Goal: Answer question/provide support: Answer question/provide support

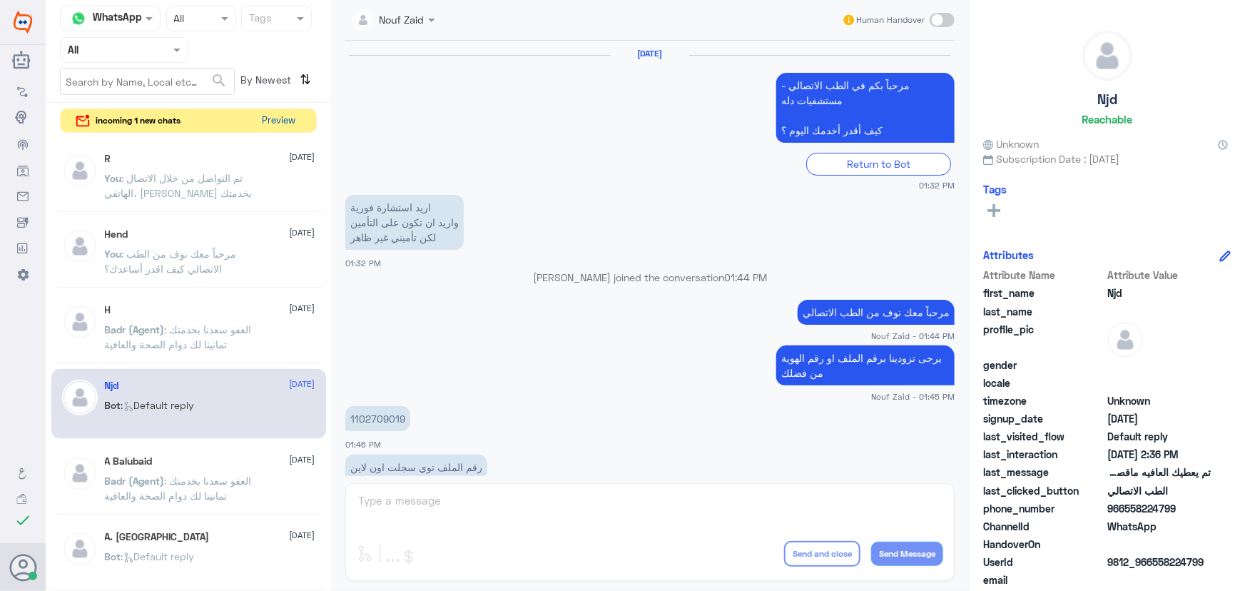
scroll to position [945, 0]
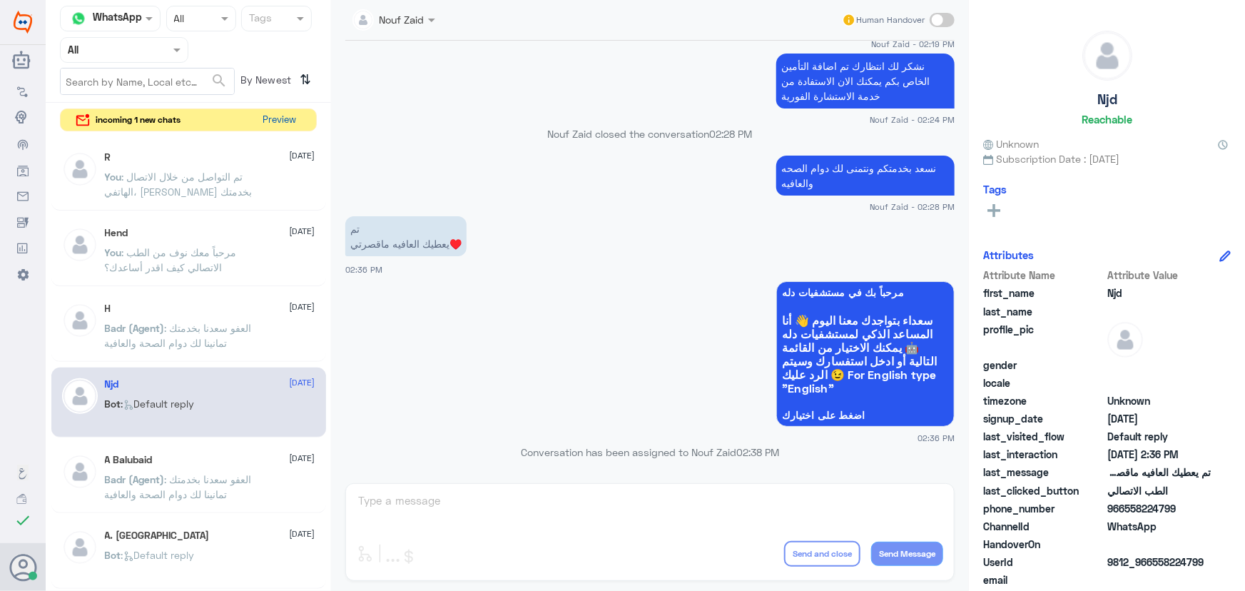
click at [279, 125] on button "Preview" at bounding box center [280, 120] width 44 height 22
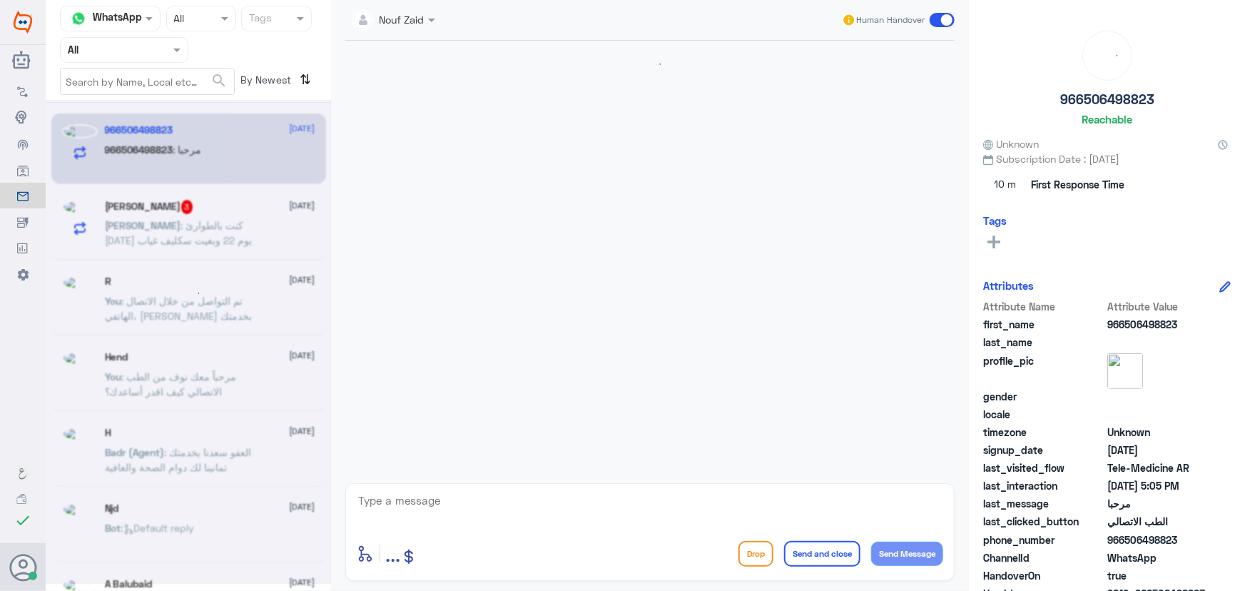
scroll to position [160, 0]
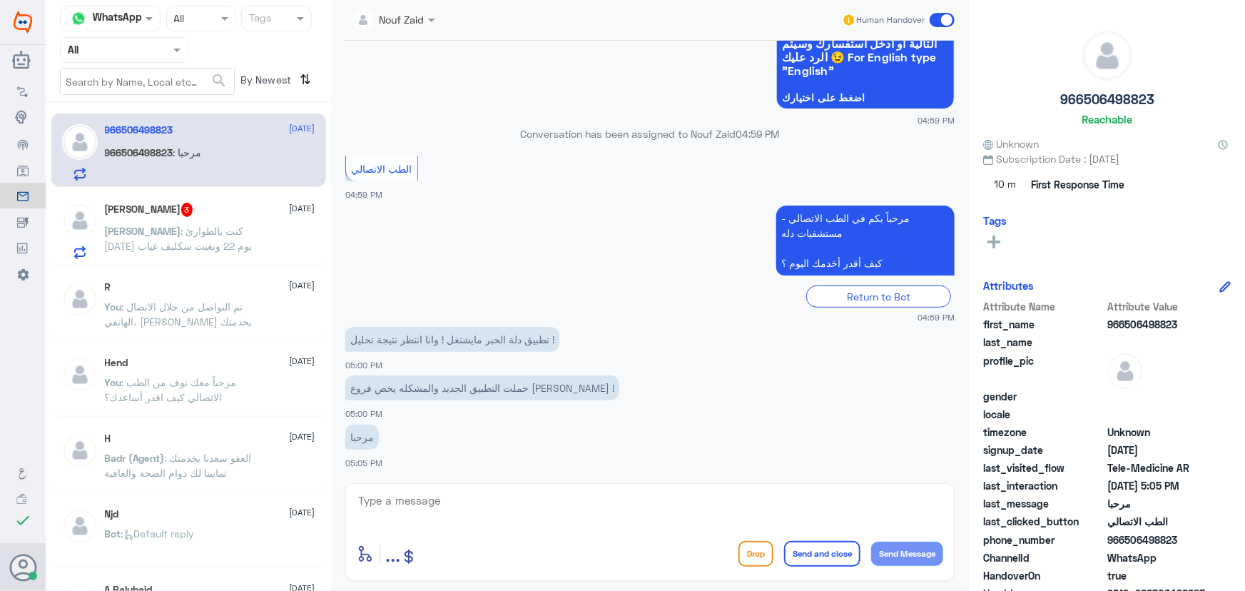
click at [225, 228] on span ": كنت بالطوارئ الإثنين يوم 22 وبغيت سكليف غياب" at bounding box center [179, 238] width 148 height 27
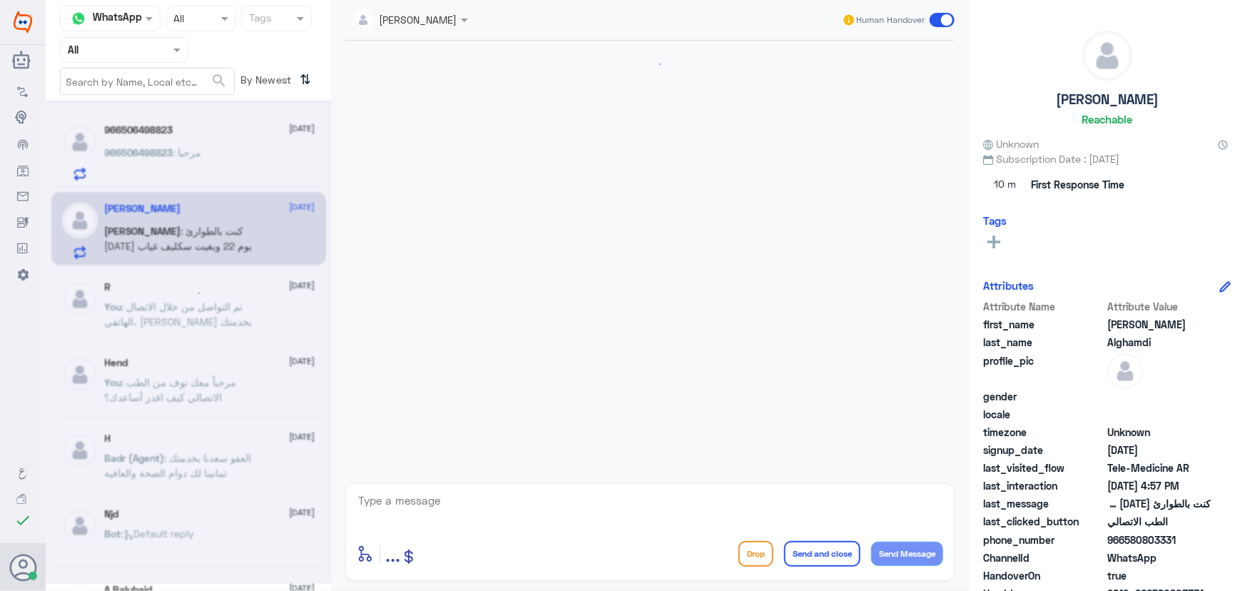
scroll to position [63, 0]
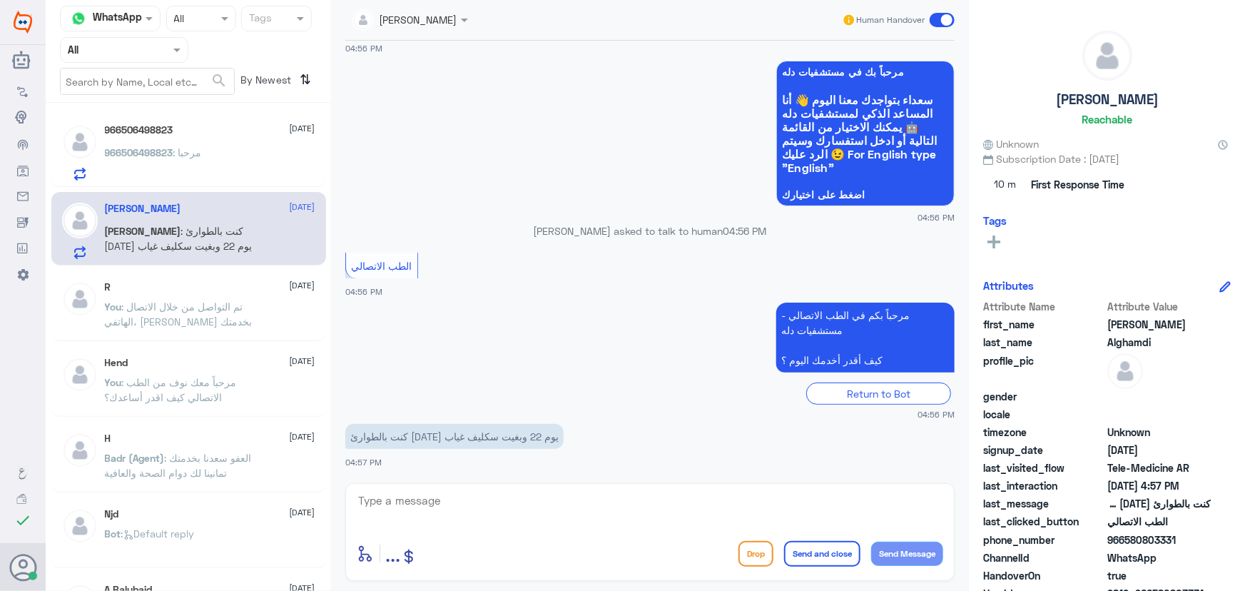
click at [228, 121] on div "966506498823 25 September 966506498823 : مرحبا" at bounding box center [188, 149] width 275 height 73
click at [228, 132] on div "966506498823 25 September" at bounding box center [210, 130] width 210 height 12
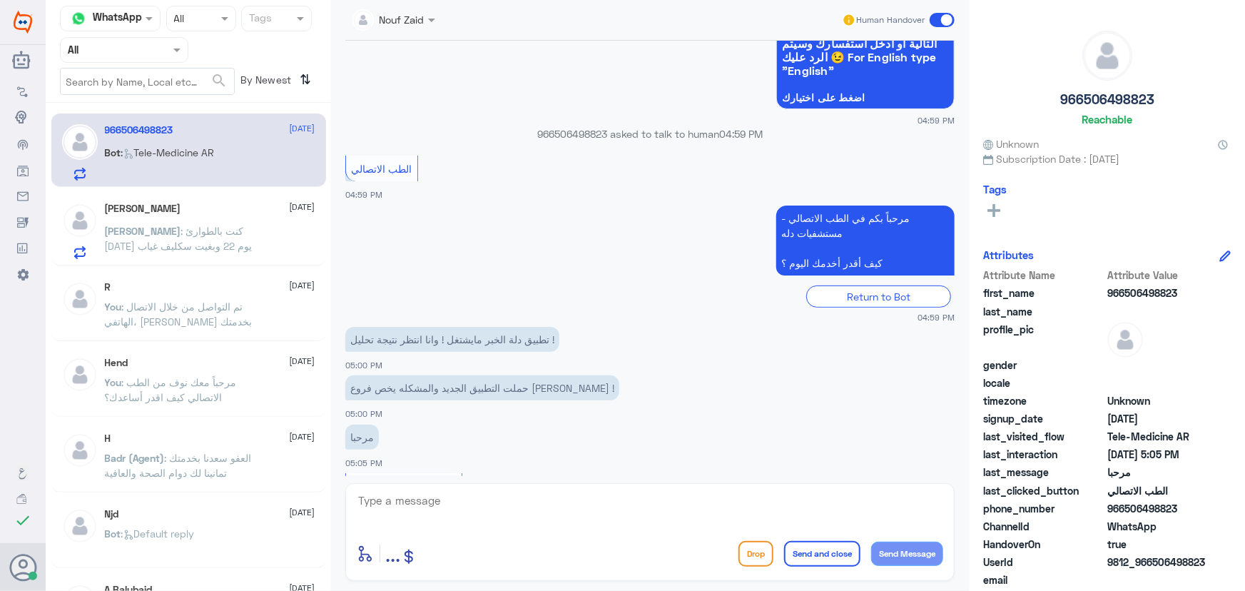
scroll to position [230, 0]
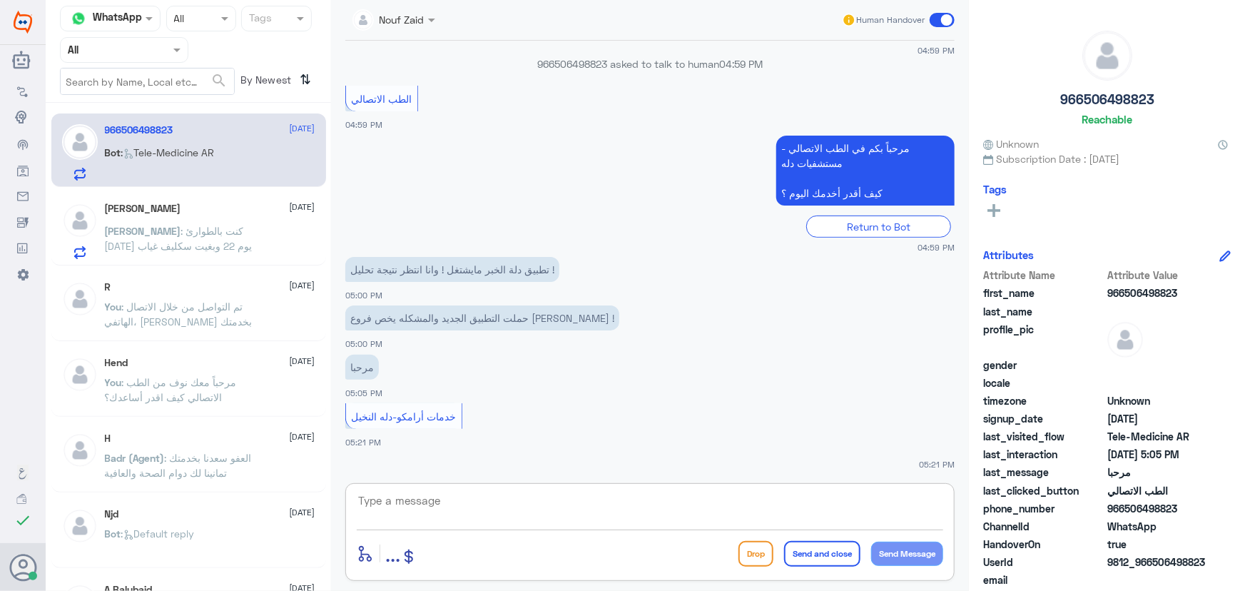
drag, startPoint x: 466, startPoint y: 498, endPoint x: 449, endPoint y: 496, distance: 17.3
click at [467, 498] on textarea at bounding box center [650, 508] width 586 height 35
paste textarea "مرحباً معك نوف من الطب الاتصالي"
type textarea "مرحباً معك نوف من الطب الاتصالي"
click at [905, 545] on button "Send Message" at bounding box center [907, 554] width 72 height 24
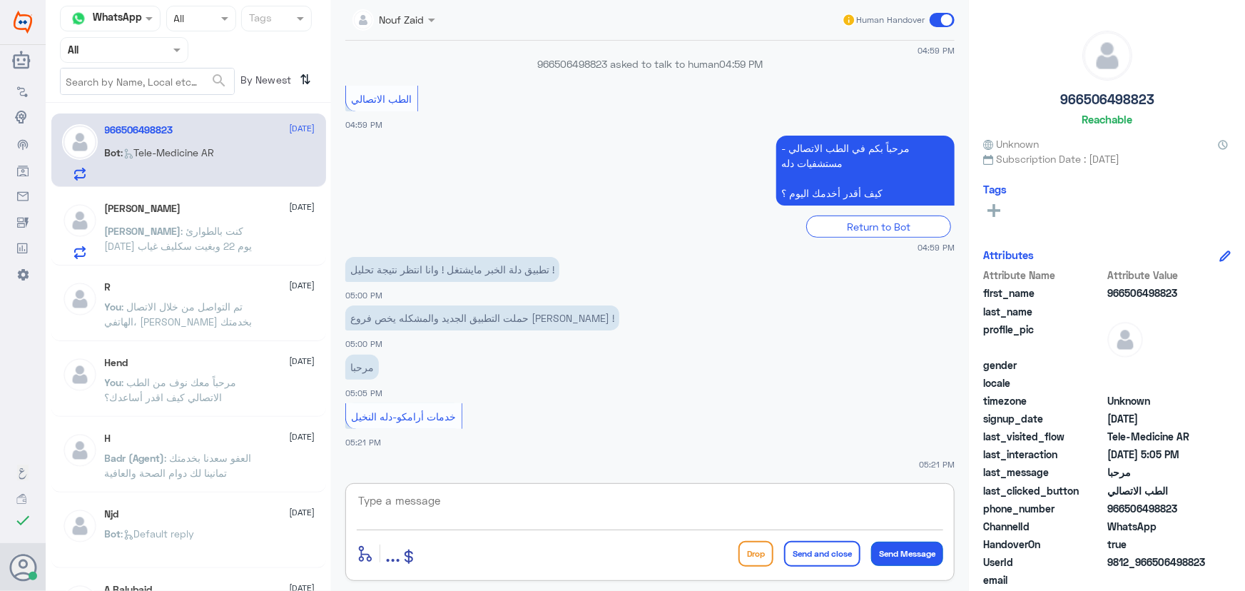
scroll to position [276, 0]
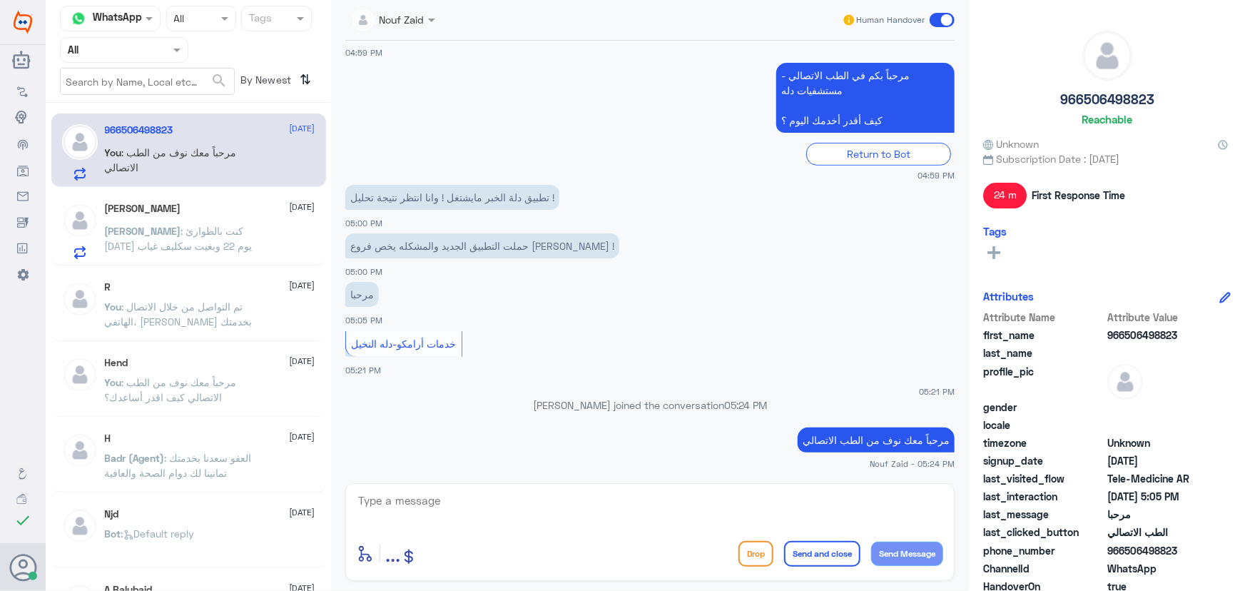
click at [586, 535] on div "enter flow name ... Drop Send and close Send Message" at bounding box center [649, 532] width 609 height 98
click at [576, 516] on textarea at bounding box center [650, 508] width 586 height 35
click at [654, 507] on textarea at bounding box center [650, 508] width 586 height 35
click at [564, 513] on textarea at bounding box center [650, 508] width 586 height 35
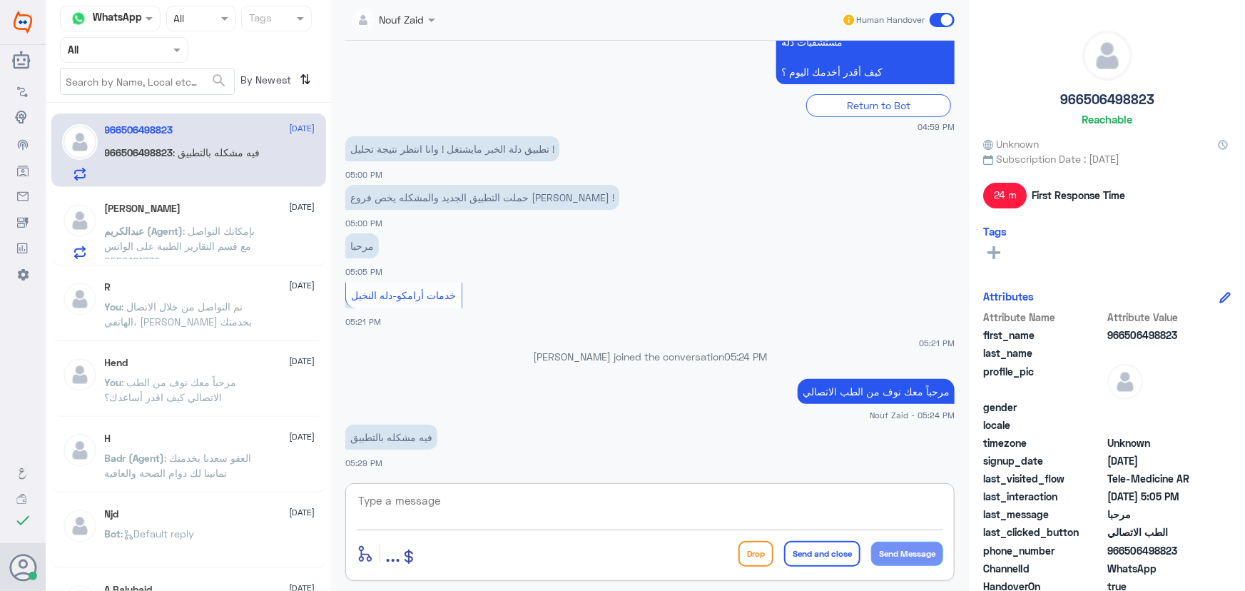
click at [500, 499] on textarea at bounding box center [650, 508] width 586 height 35
click at [425, 498] on textarea at bounding box center [650, 508] width 586 height 35
click at [661, 499] on textarea at bounding box center [650, 508] width 586 height 35
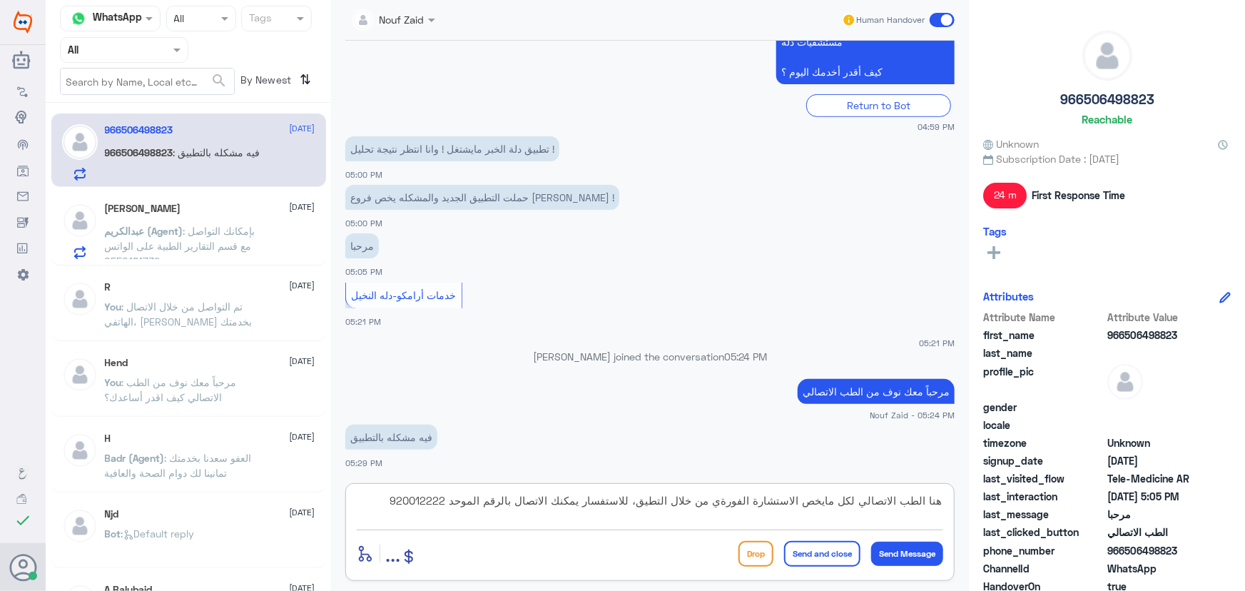
click at [716, 505] on textarea "هنا الطب الاتصالي لكل مايخص الاستشارة الفورةي من خلال التطيق، للاستفسار يمكنك ا…" at bounding box center [650, 508] width 586 height 35
drag, startPoint x: 661, startPoint y: 501, endPoint x: 662, endPoint y: 511, distance: 10.0
click at [662, 501] on textarea "هنا الطب الاتصالي لكل مايخص الاستشارة الفورية من خلال التطيق، للاستفسار يمكنك ا…" at bounding box center [650, 508] width 586 height 35
type textarea "هنا الطب الاتصالي لكل مايخص الاستشارة الفورية من خلال التطبيق، للاستفسار يمكنك …"
click at [838, 552] on button "Send and close" at bounding box center [822, 554] width 76 height 26
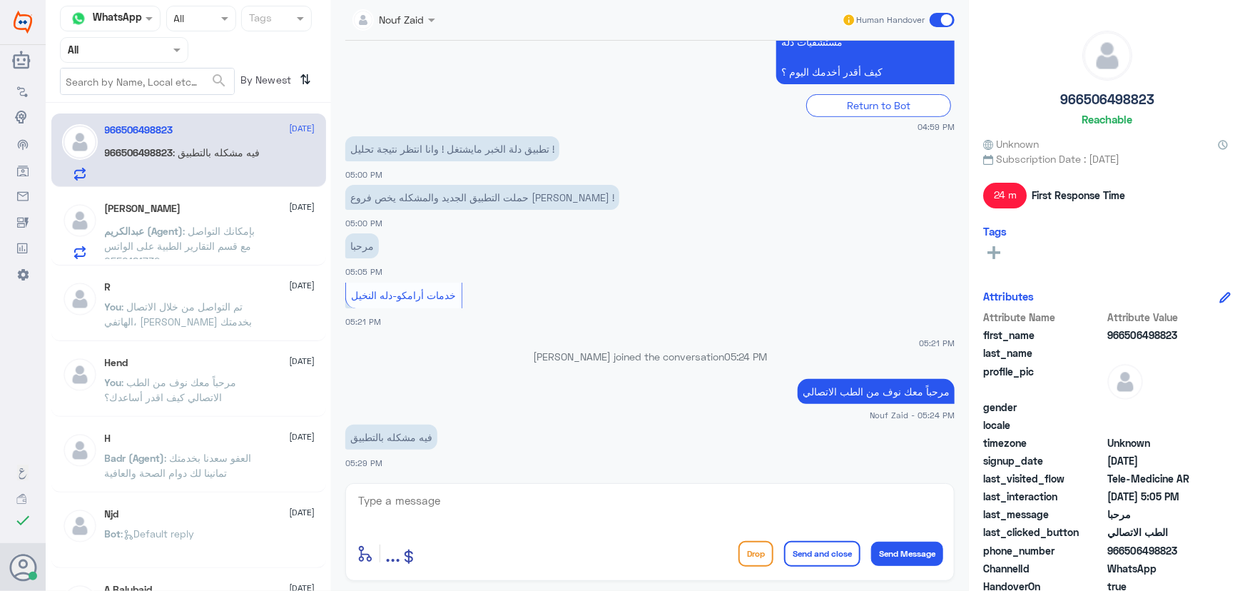
scroll to position [415, 0]
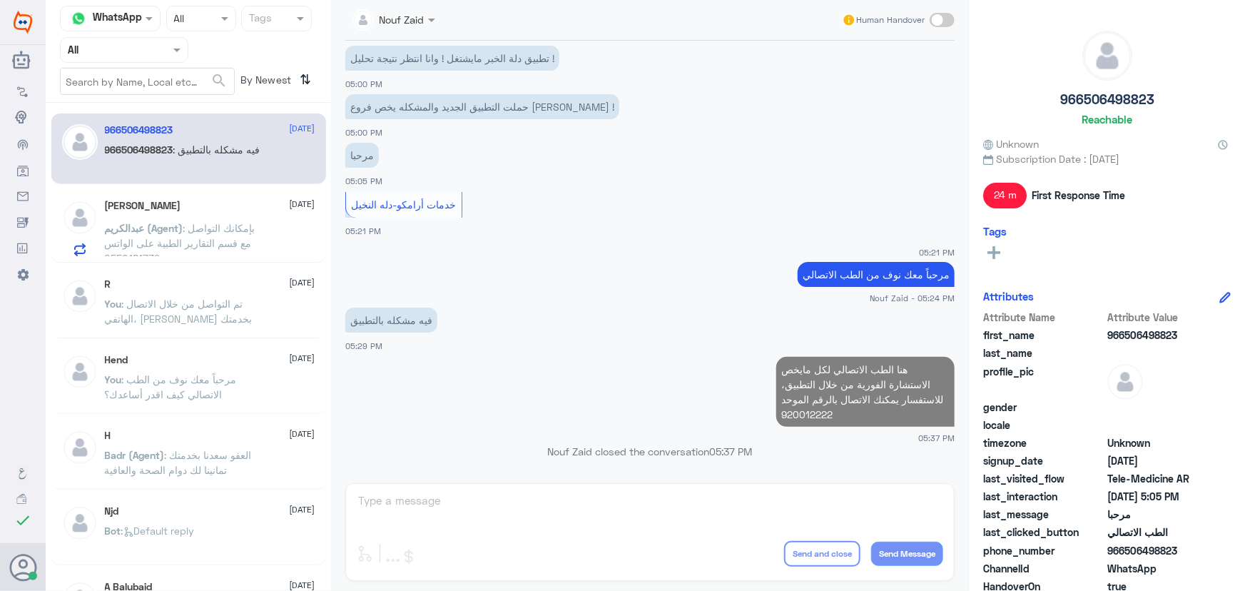
click at [198, 239] on span ": بإمكانك التواصل مع قسم التقارير الطبية على الواتس 0550181732" at bounding box center [180, 243] width 151 height 42
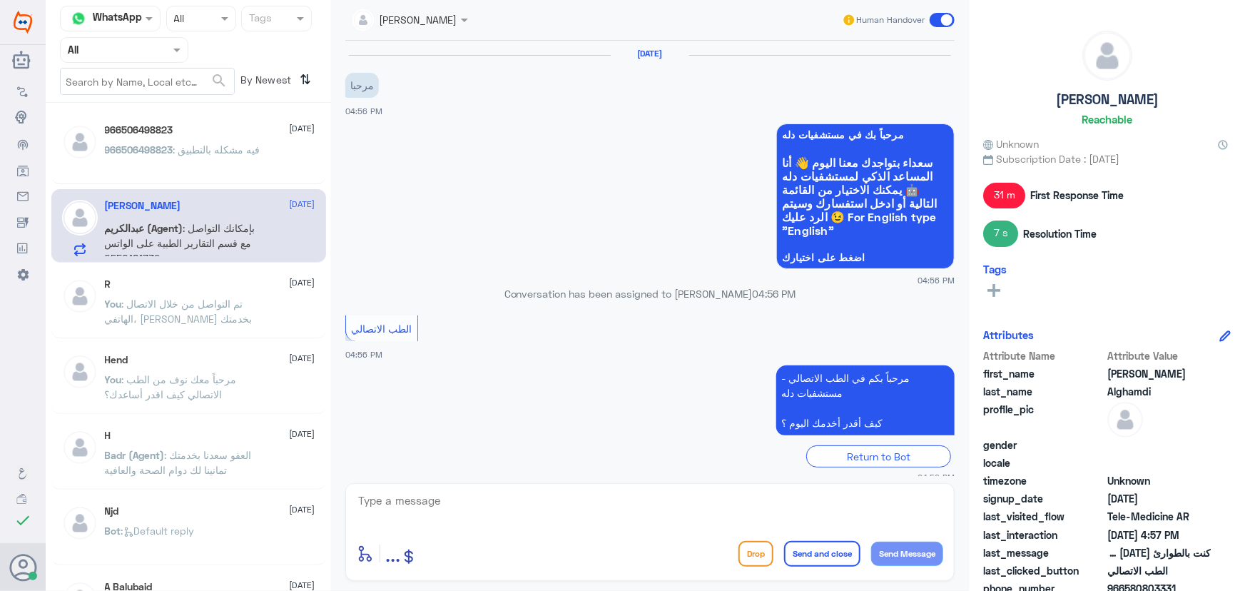
scroll to position [235, 0]
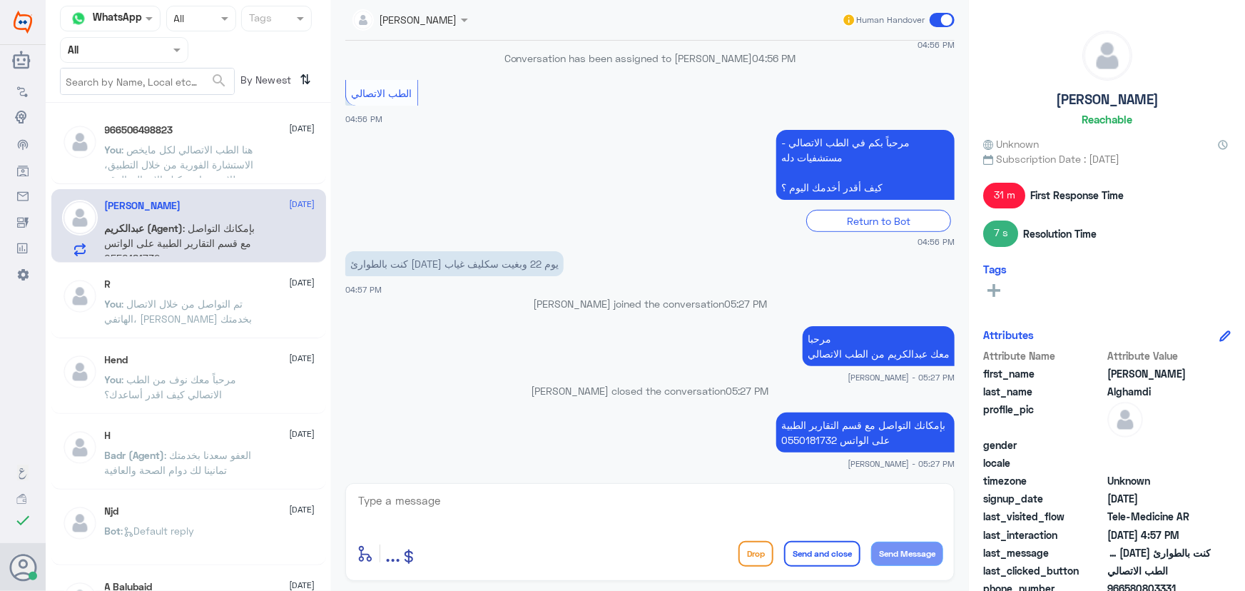
click at [504, 160] on app-msgs-text "مرحباً بكم في الطب الاتصالي - مستشفيات دله كيف أقدر أخدمك اليوم ؟" at bounding box center [649, 165] width 609 height 71
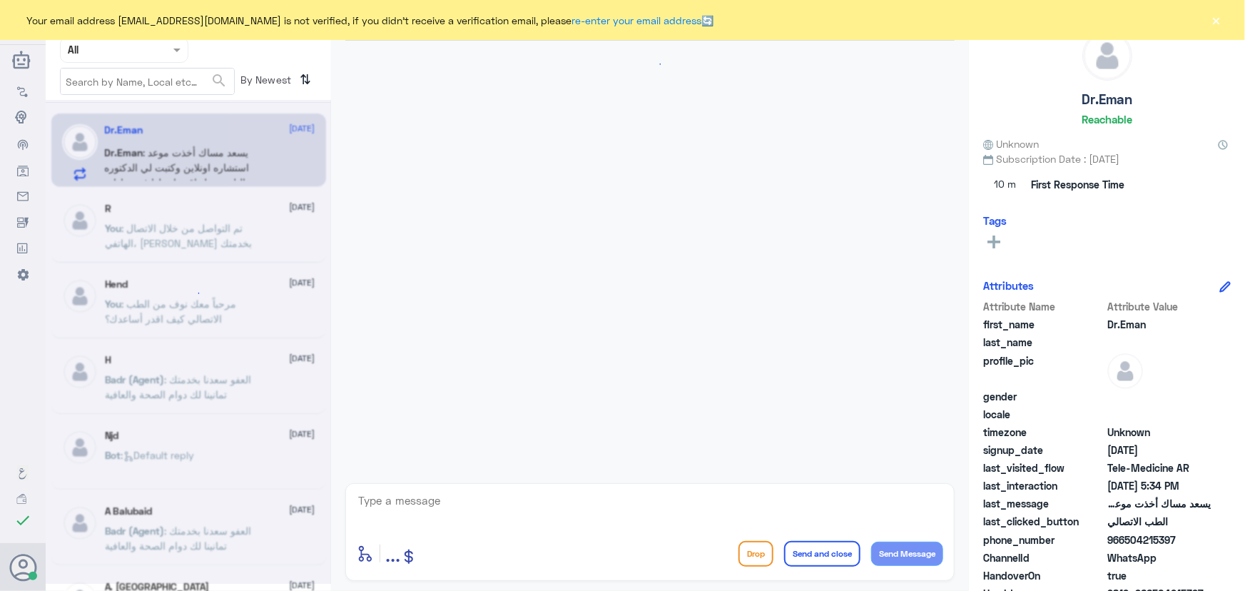
scroll to position [941, 0]
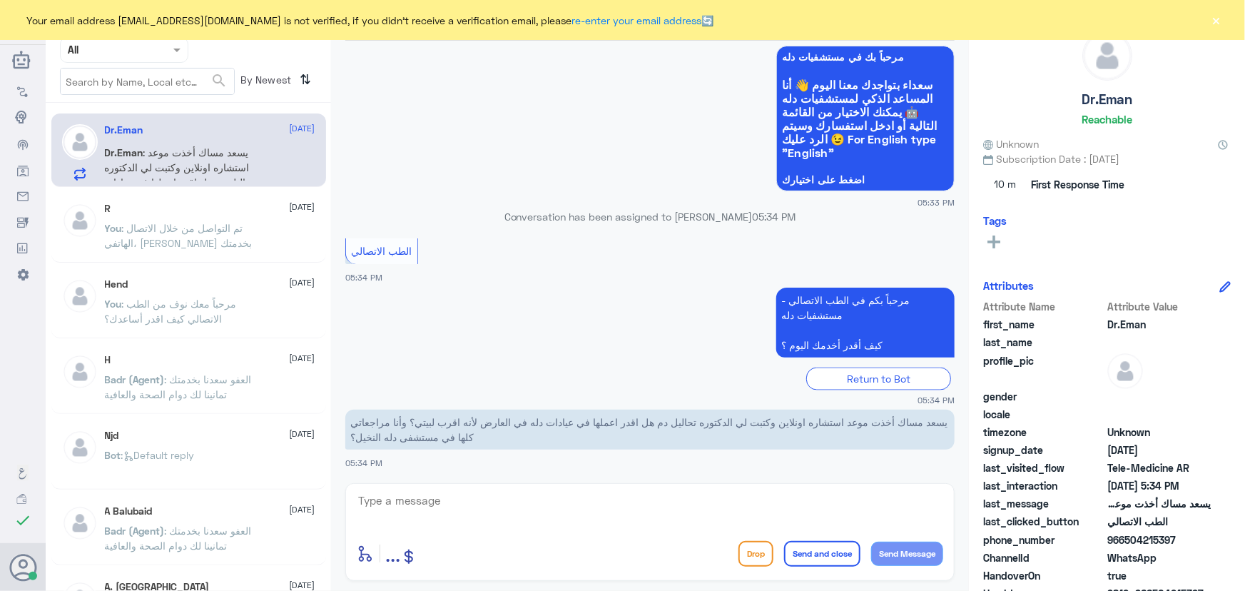
click at [1218, 20] on button "×" at bounding box center [1216, 20] width 14 height 14
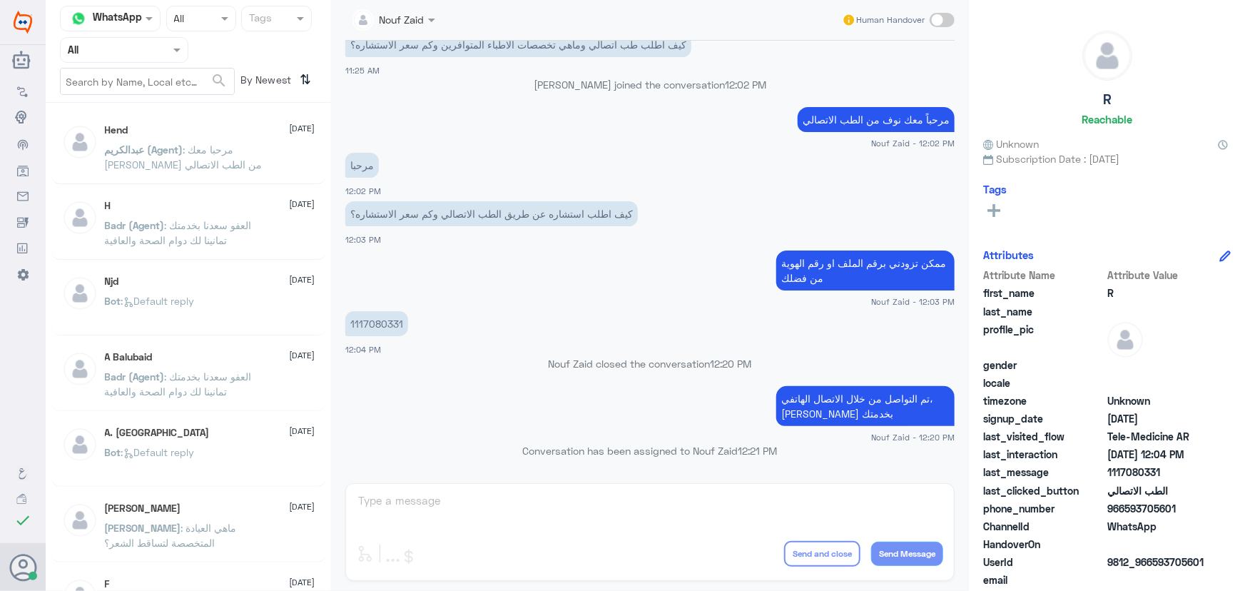
scroll to position [469, 0]
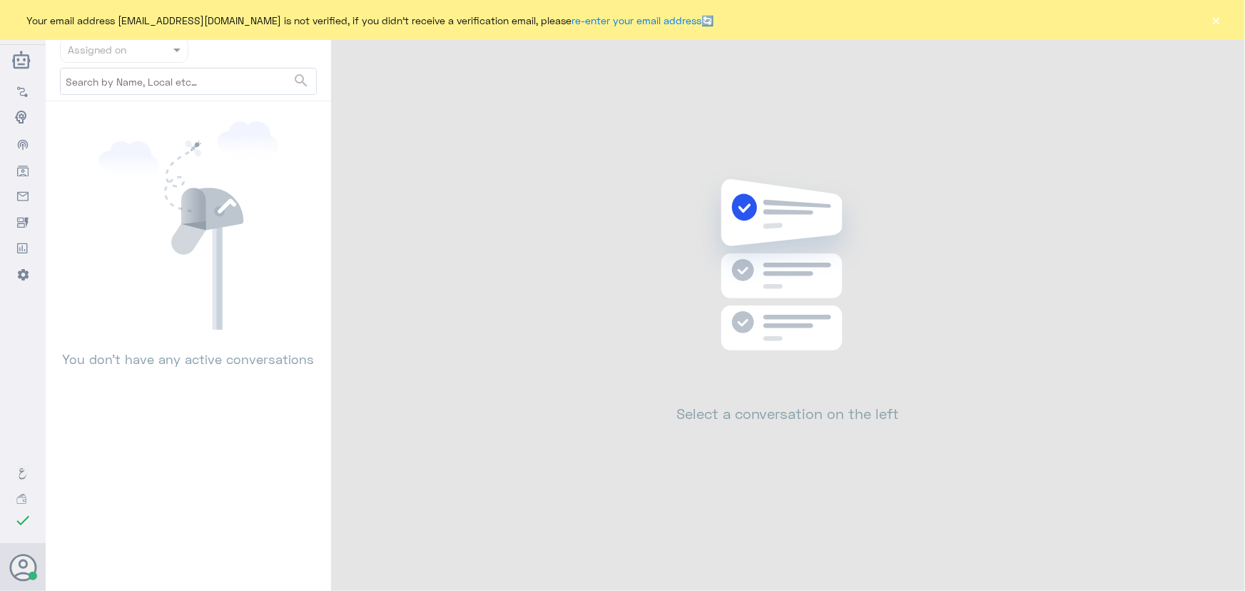
click at [1218, 25] on button "×" at bounding box center [1216, 20] width 14 height 14
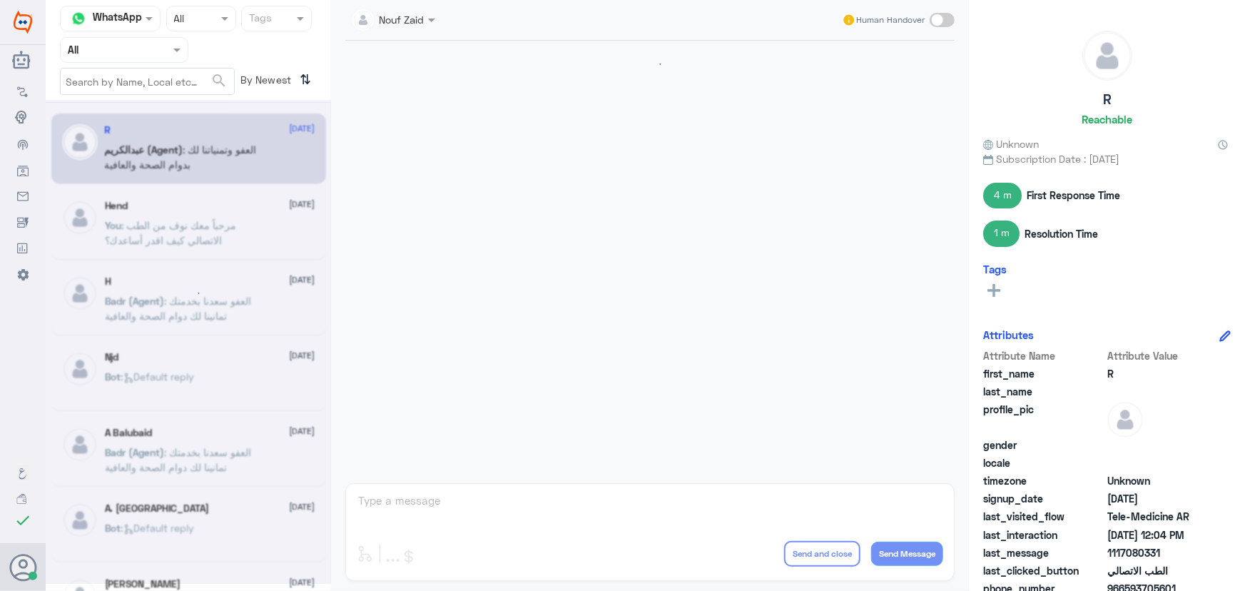
scroll to position [469, 0]
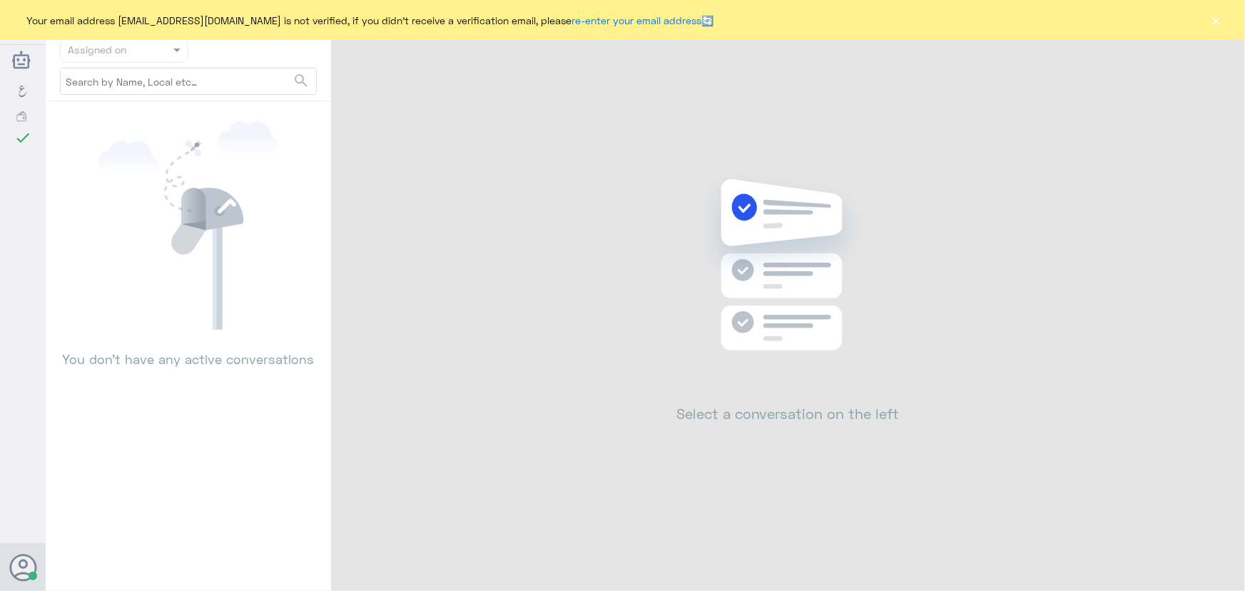
click at [1226, 19] on div "Your email address n_zaid@DallahHealth.com is not verified, if you didn't recei…" at bounding box center [622, 20] width 1245 height 40
click at [1219, 21] on button "×" at bounding box center [1216, 20] width 14 height 14
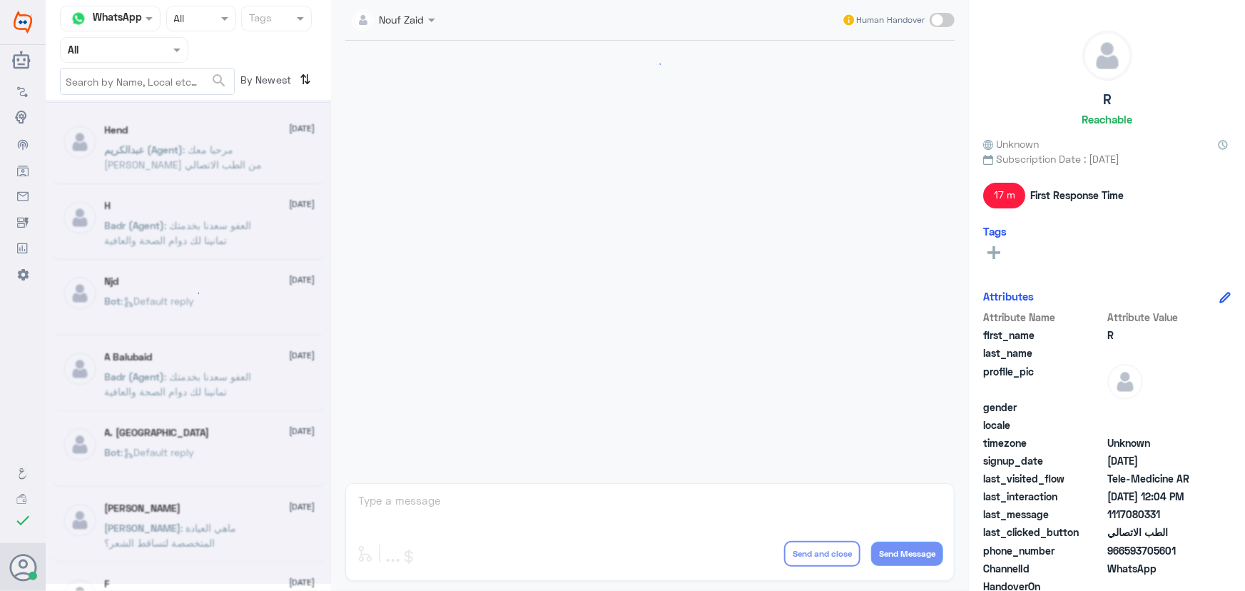
scroll to position [469, 0]
